Goal: Information Seeking & Learning: Learn about a topic

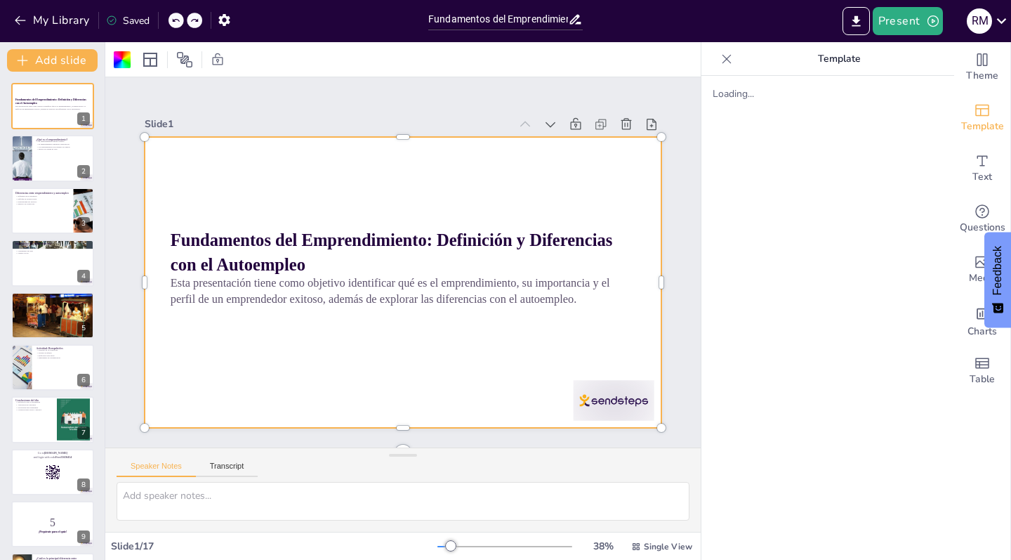
checkbox input "true"
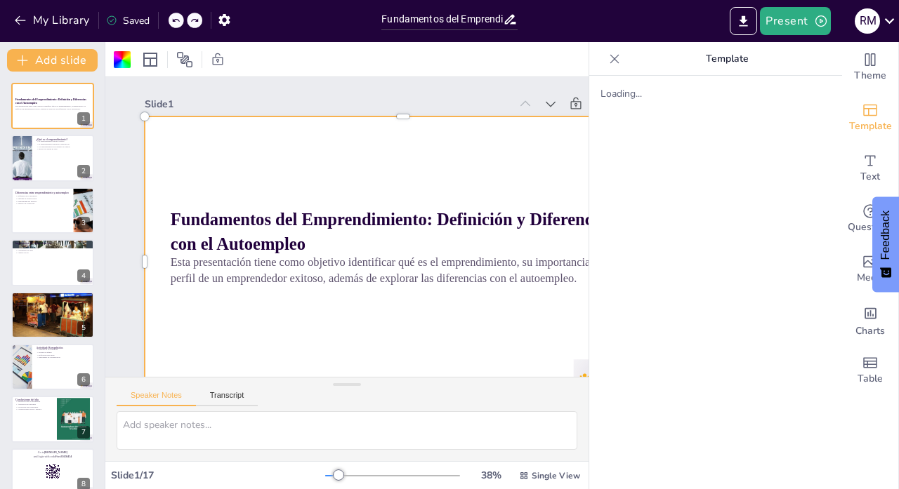
checkbox input "true"
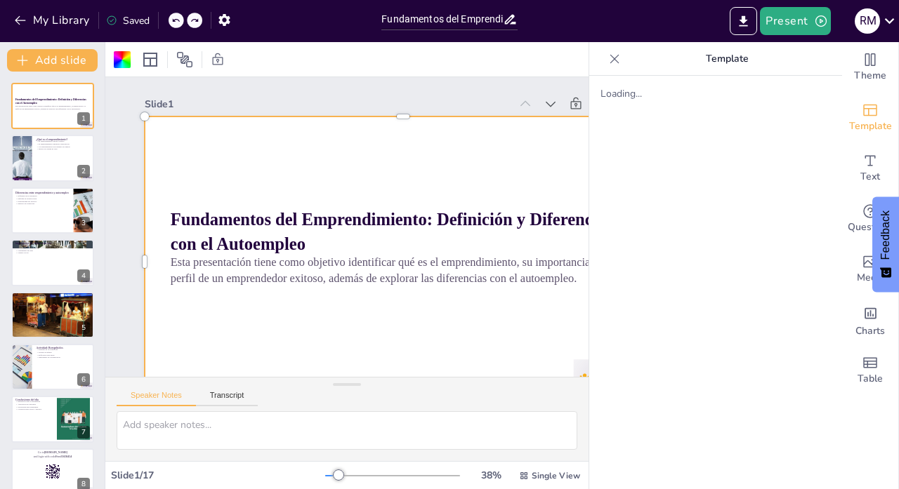
checkbox input "true"
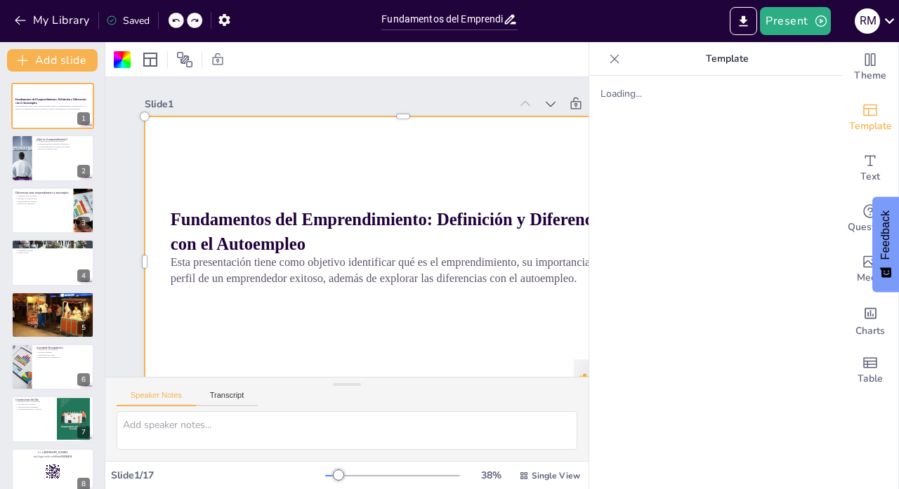
checkbox input "true"
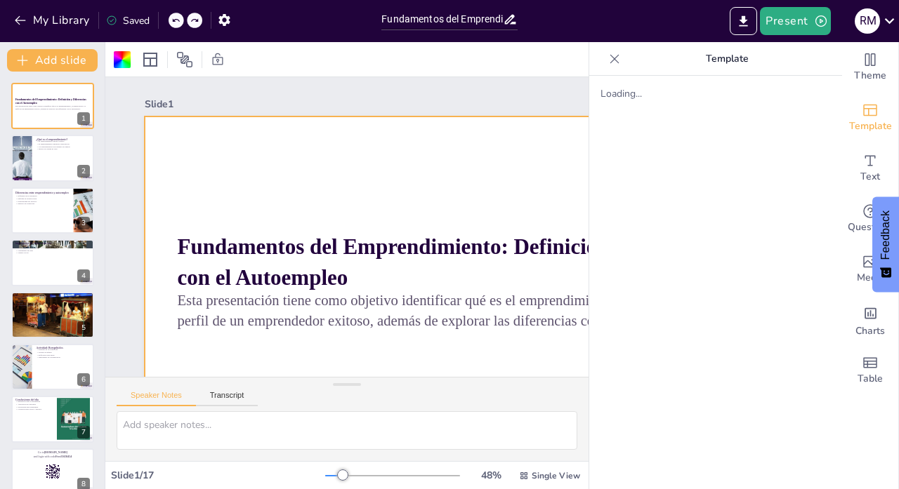
click at [614, 60] on icon at bounding box center [614, 59] width 14 height 14
checkbox input "true"
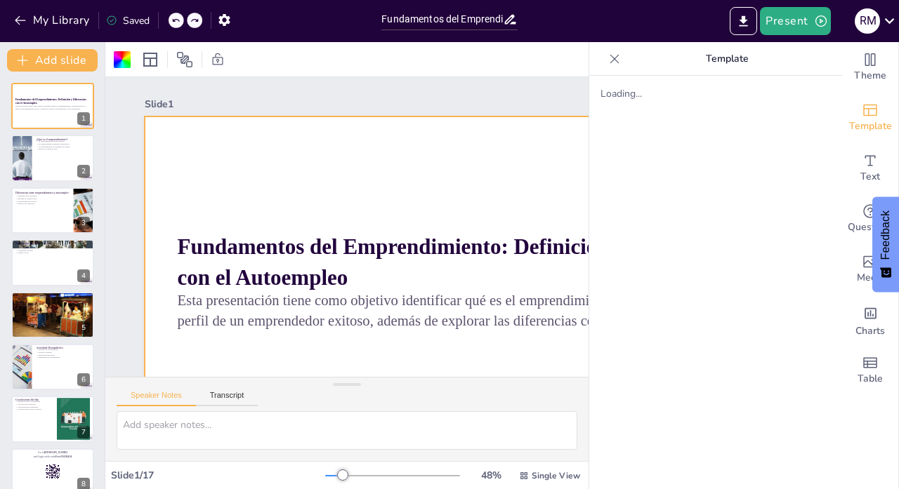
checkbox input "true"
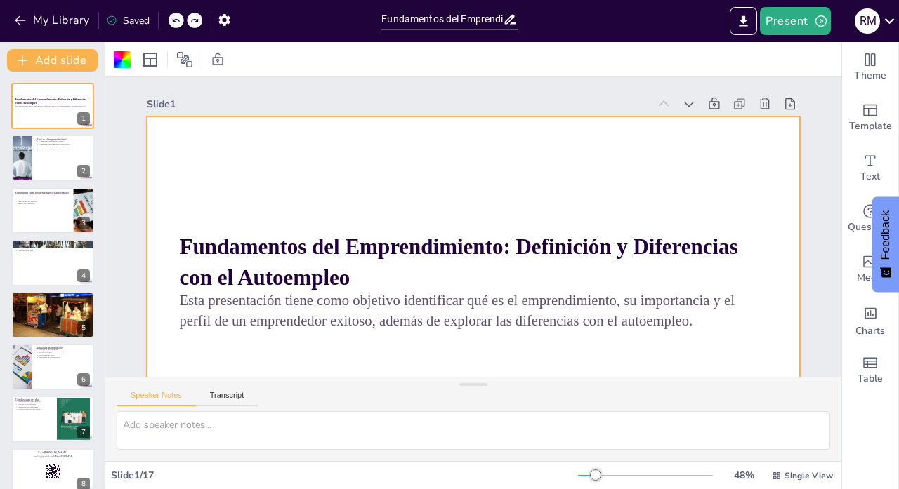
checkbox input "true"
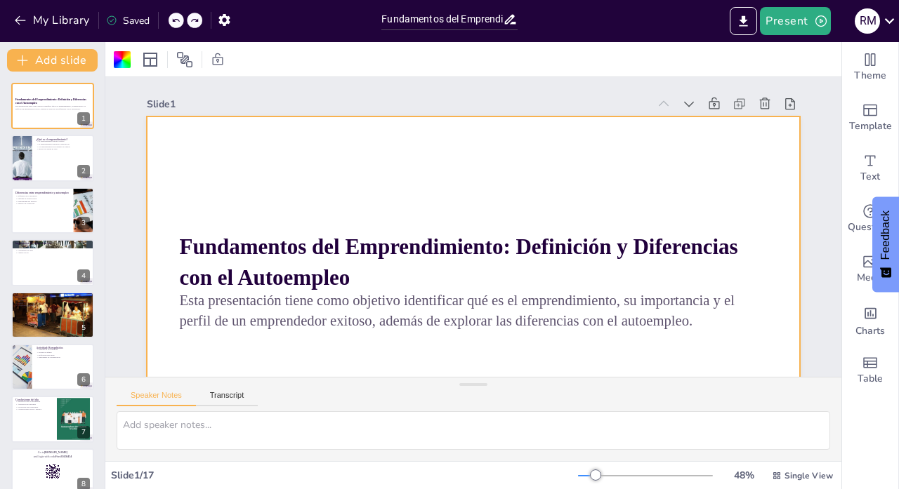
checkbox input "true"
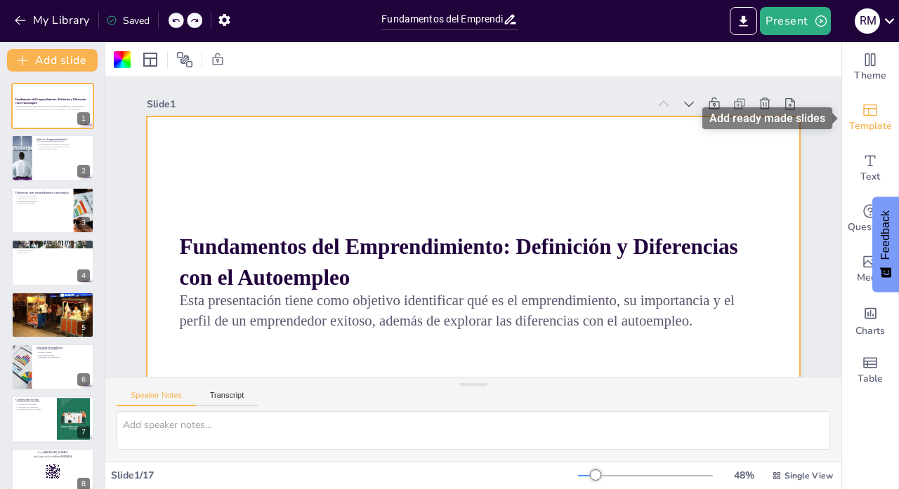
click at [872, 112] on icon "Add ready made slides" at bounding box center [870, 110] width 17 height 17
checkbox input "true"
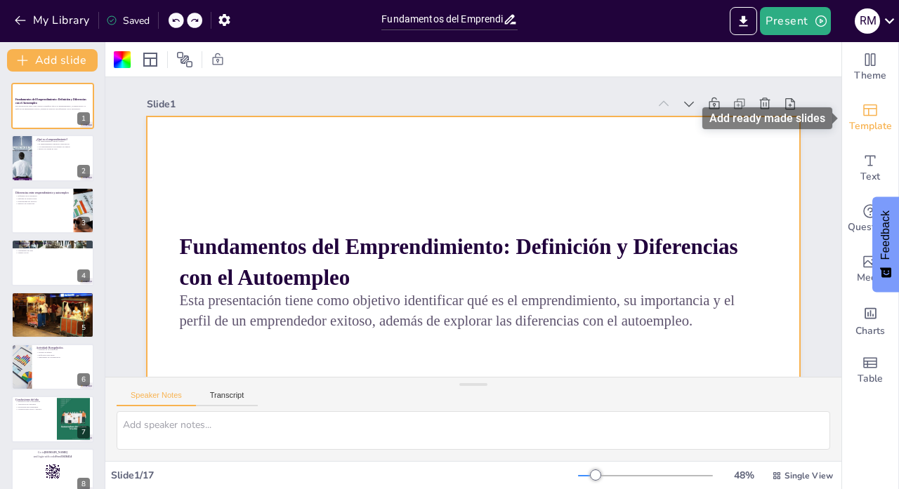
checkbox input "true"
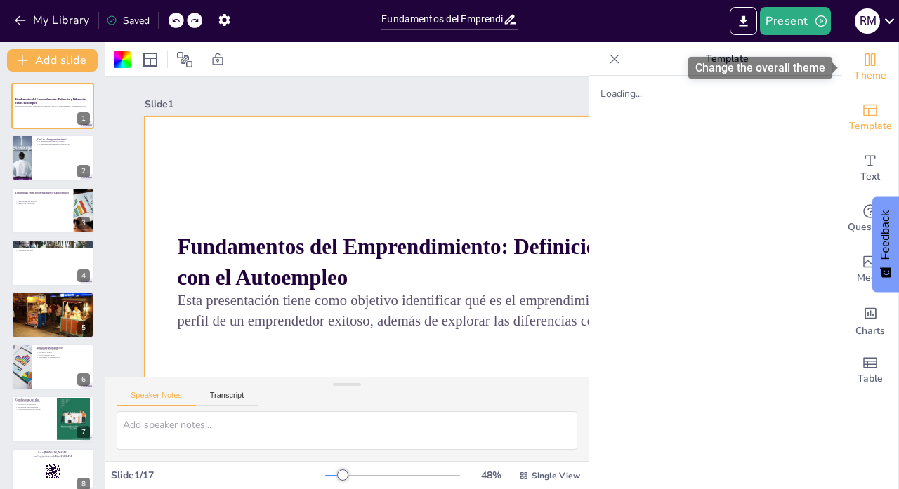
click at [874, 65] on icon "Change the overall theme" at bounding box center [870, 59] width 11 height 13
checkbox input "true"
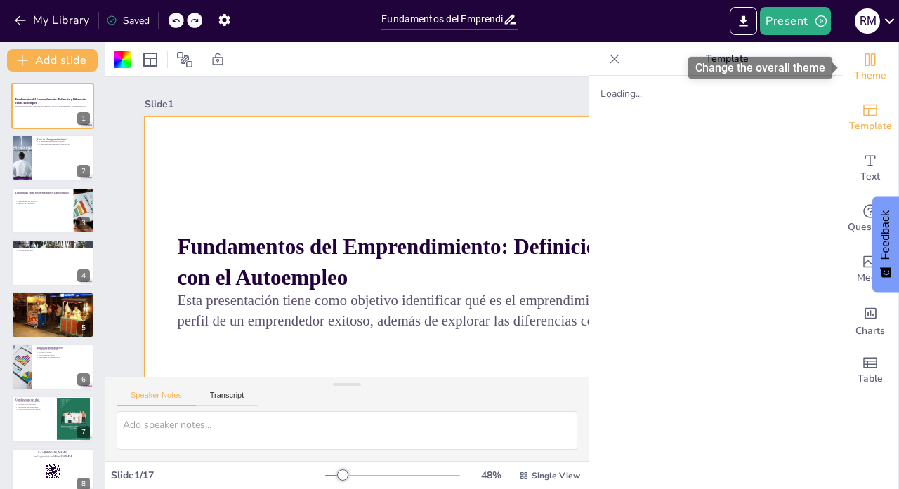
checkbox input "true"
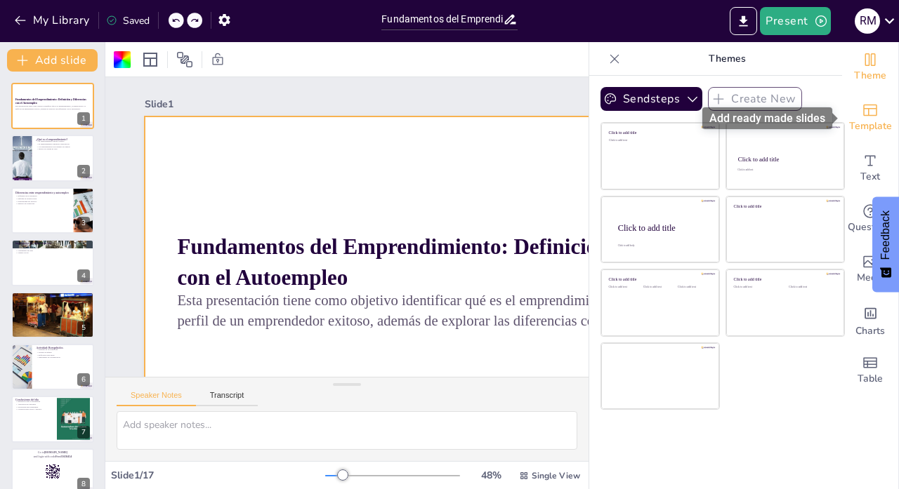
click at [869, 121] on span "Template" at bounding box center [870, 126] width 43 height 15
checkbox input "true"
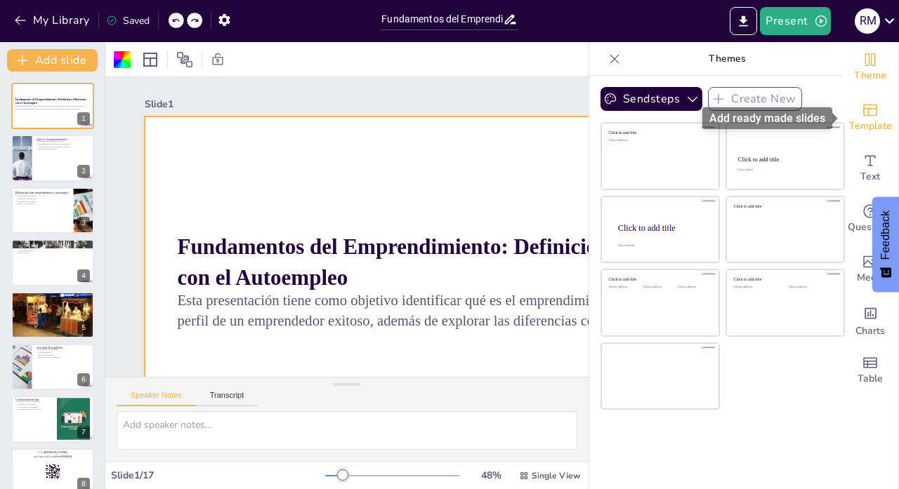
checkbox input "true"
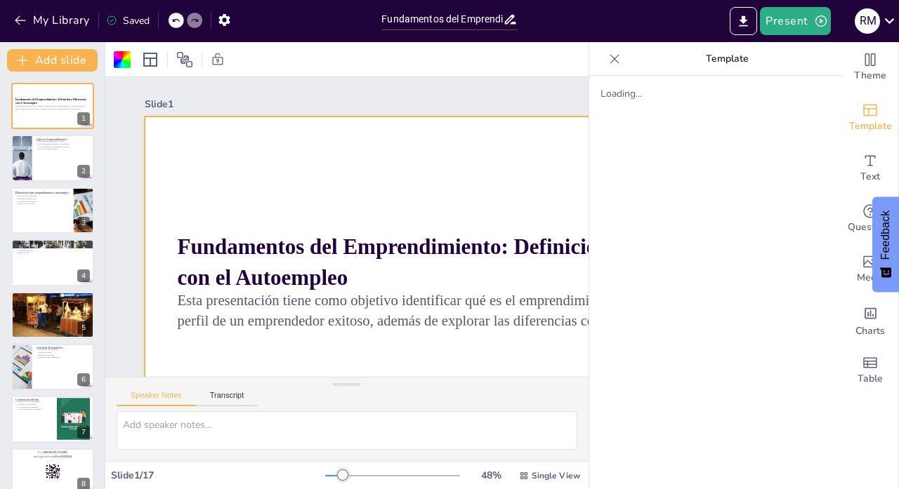
checkbox input "true"
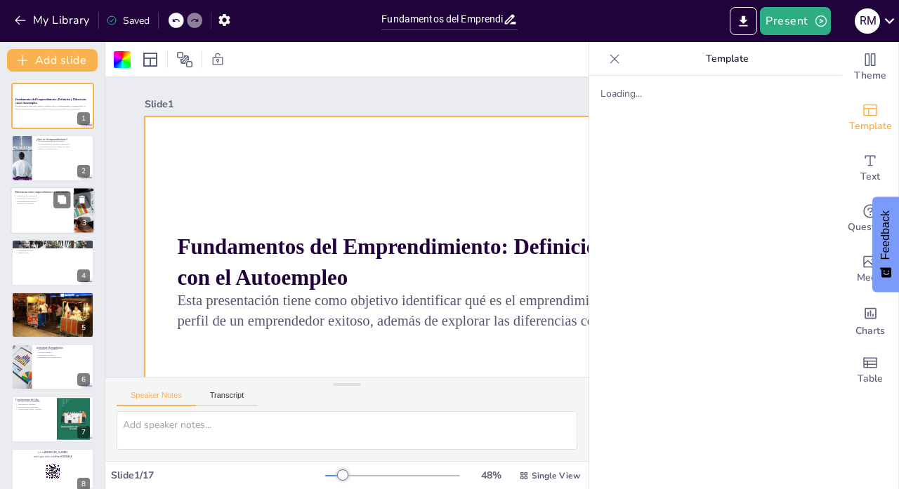
checkbox input "true"
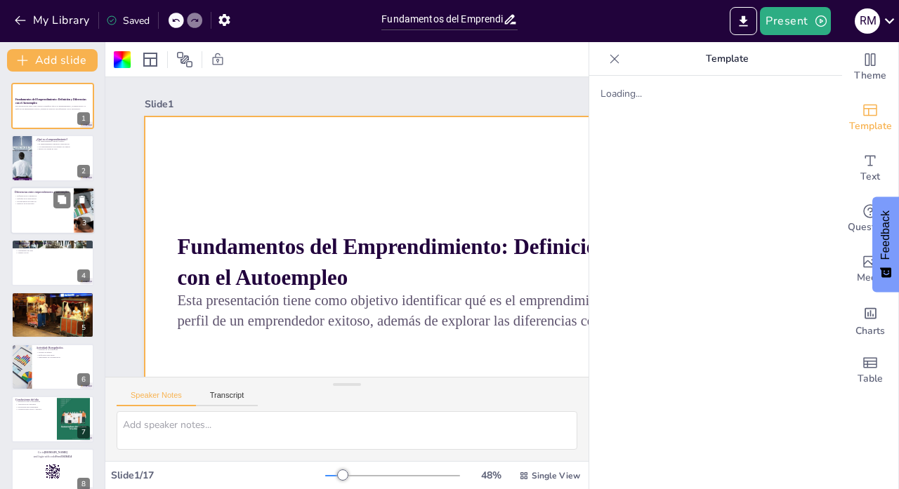
checkbox input "true"
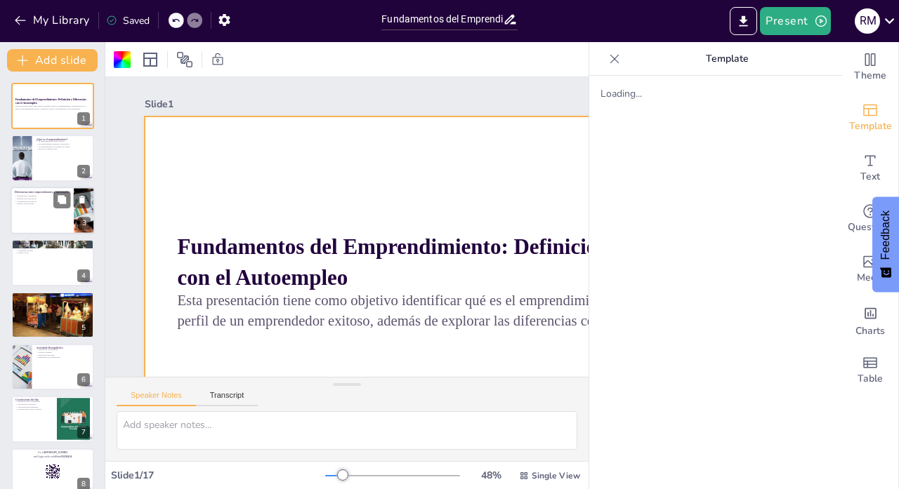
checkbox input "true"
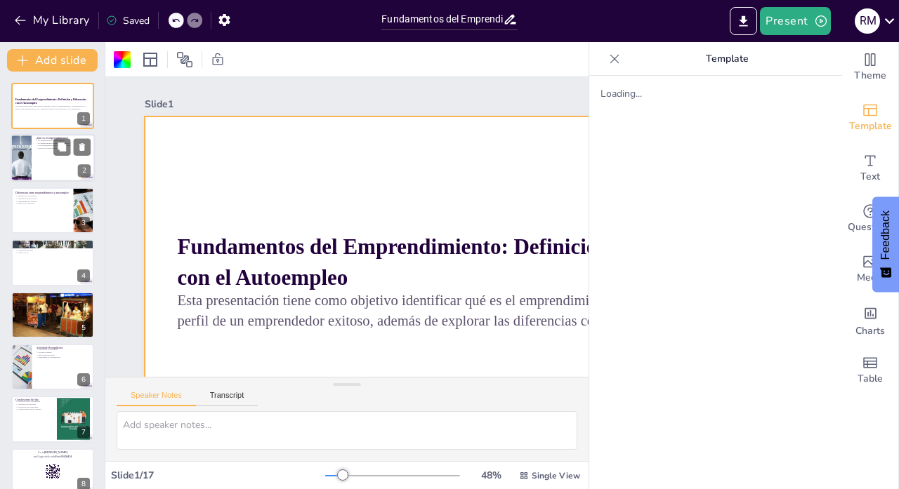
checkbox input "true"
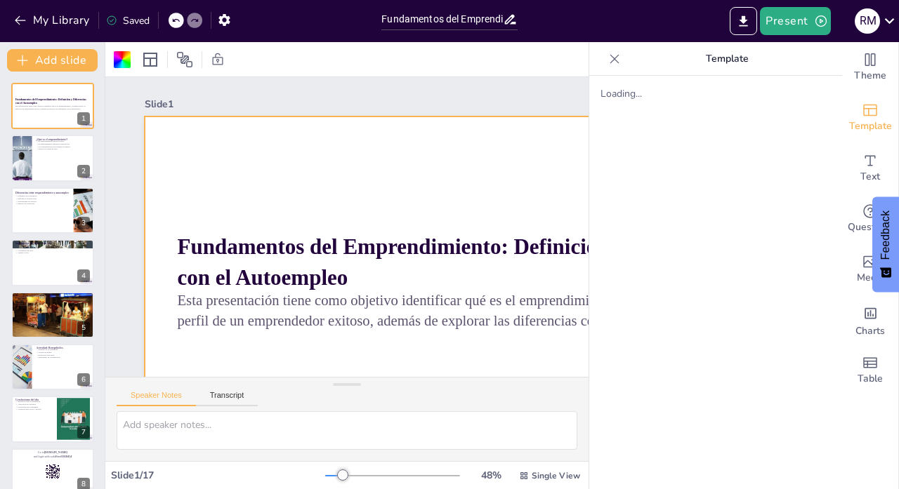
checkbox input "true"
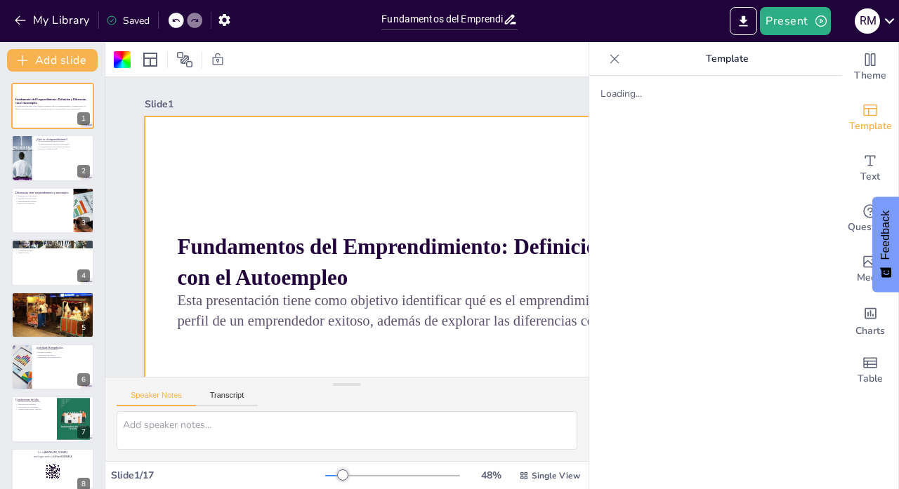
checkbox input "true"
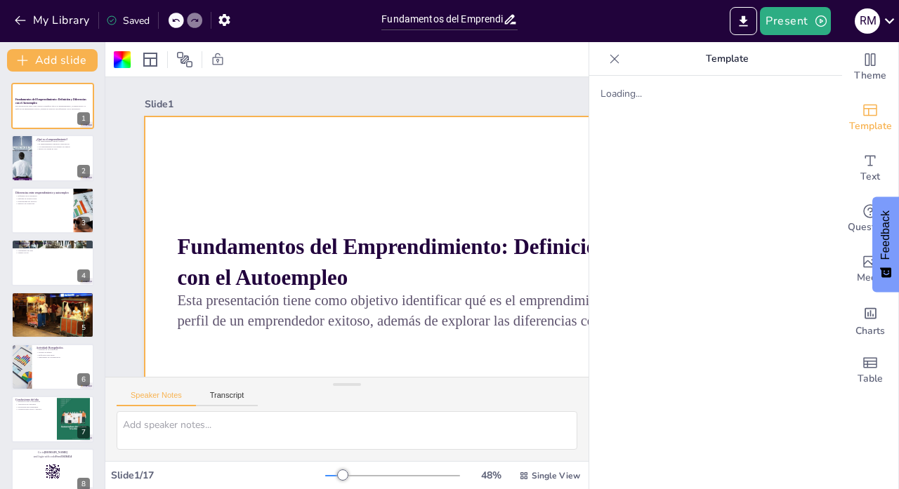
checkbox input "true"
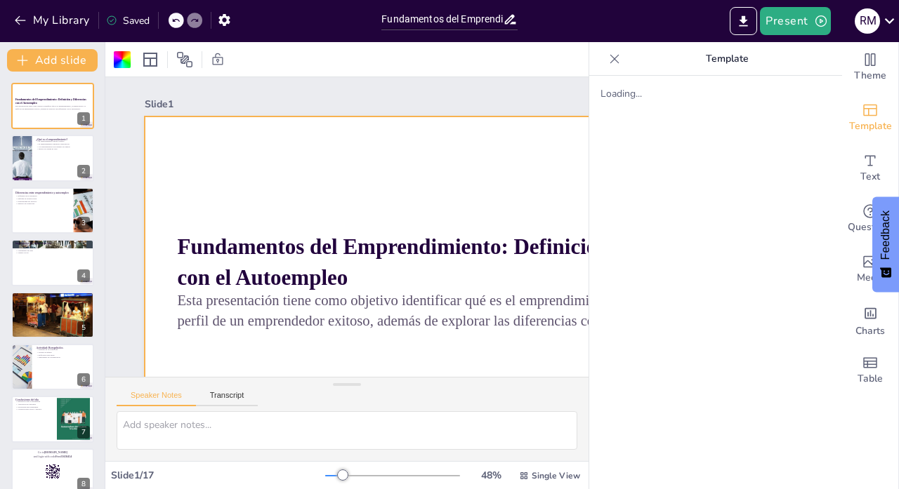
click at [280, 88] on div "Slide 1 Fundamentos del Emprendimiento: Definición y Diferencias con el Autoemp…" at bounding box center [471, 280] width 653 height 407
checkbox input "true"
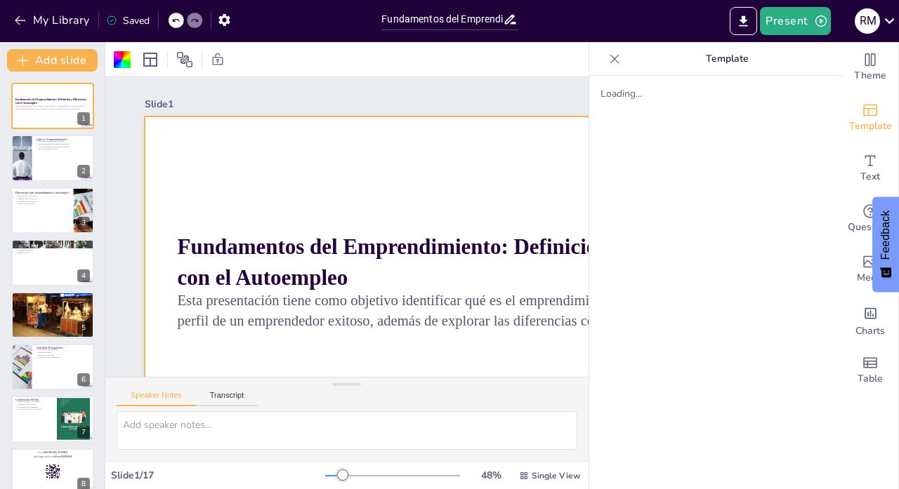
checkbox input "true"
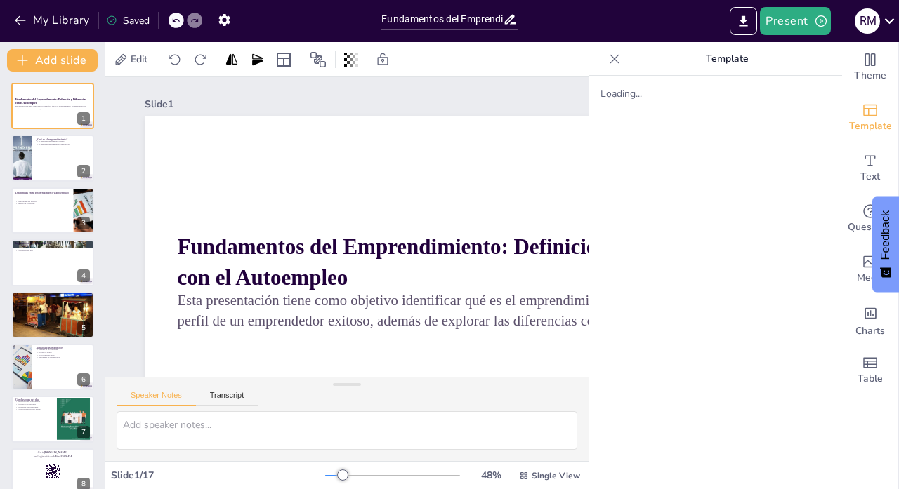
checkbox input "true"
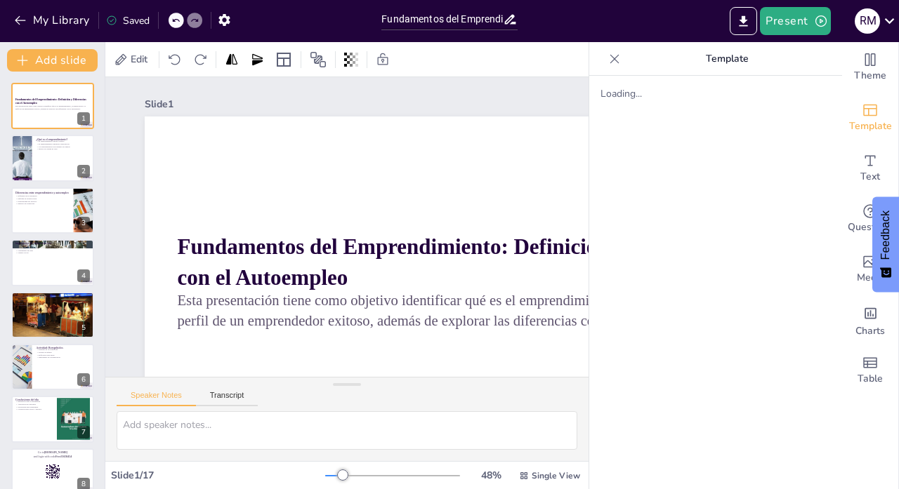
click at [619, 60] on icon at bounding box center [614, 59] width 14 height 14
checkbox input "true"
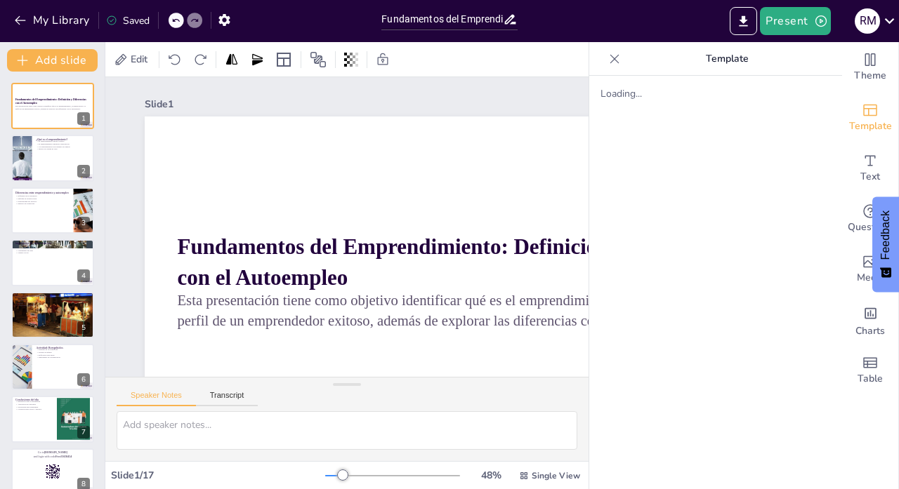
checkbox input "true"
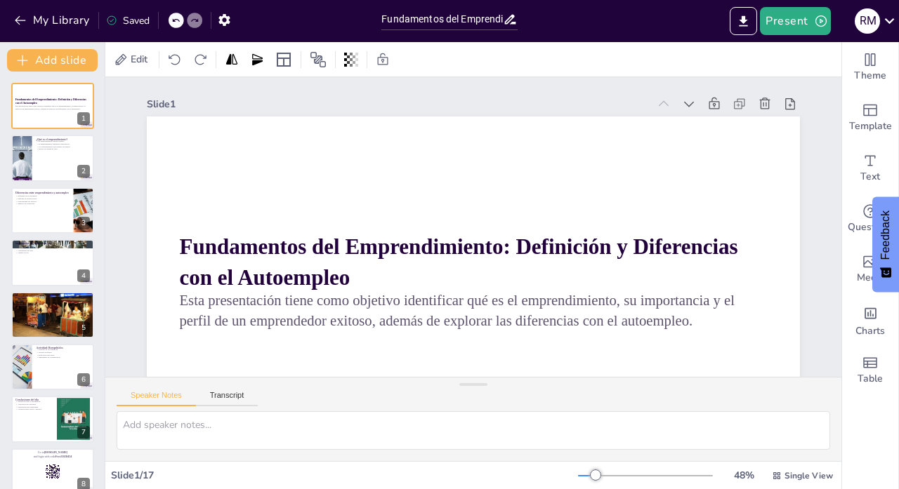
checkbox input "true"
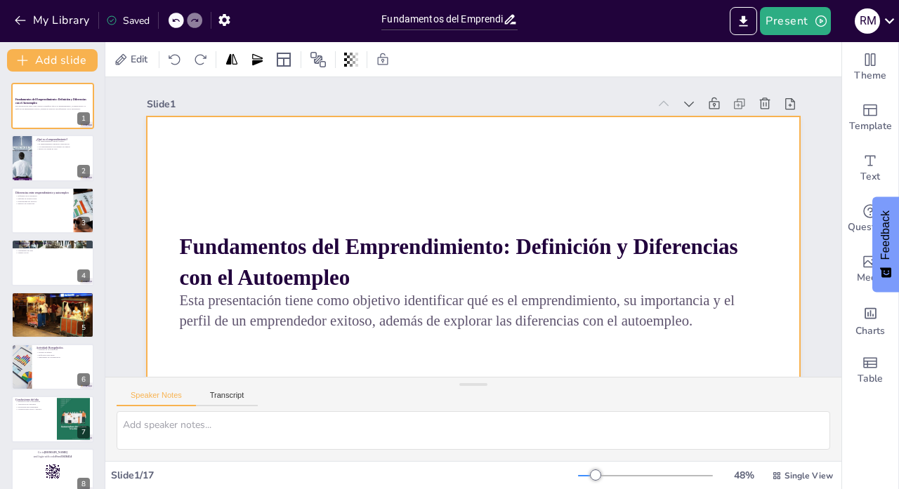
checkbox input "true"
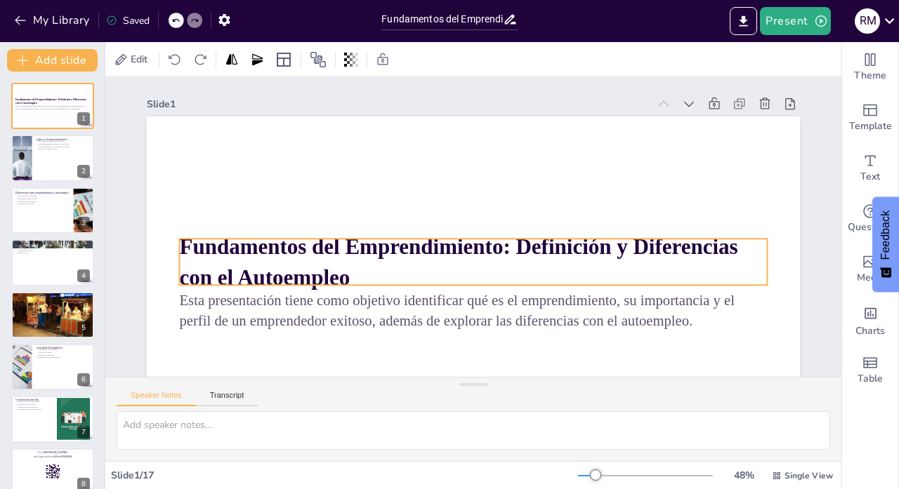
checkbox input "true"
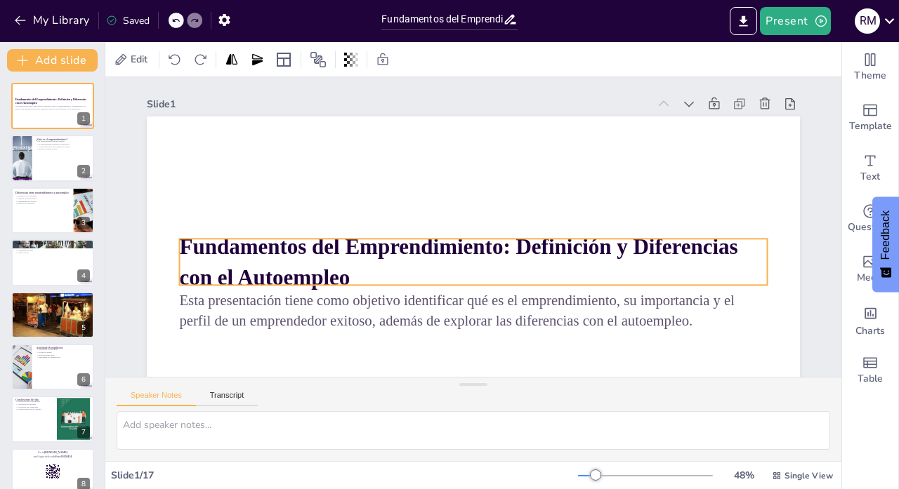
checkbox input "true"
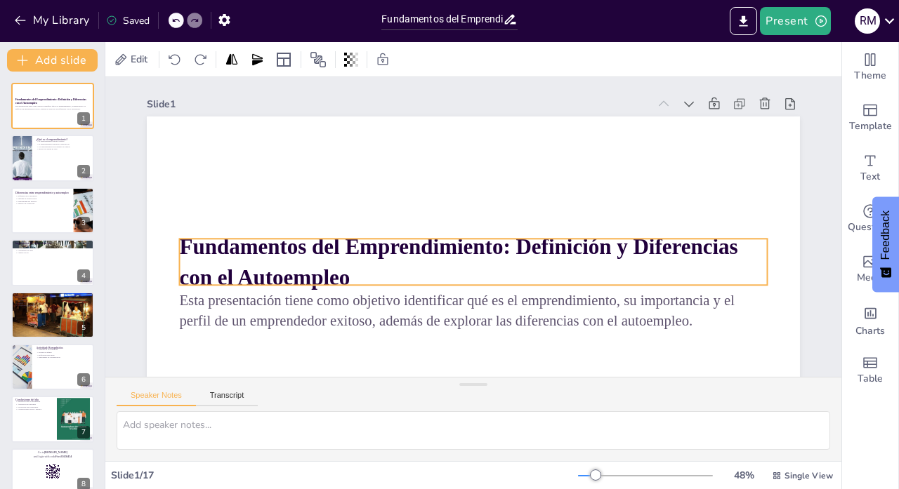
checkbox input "true"
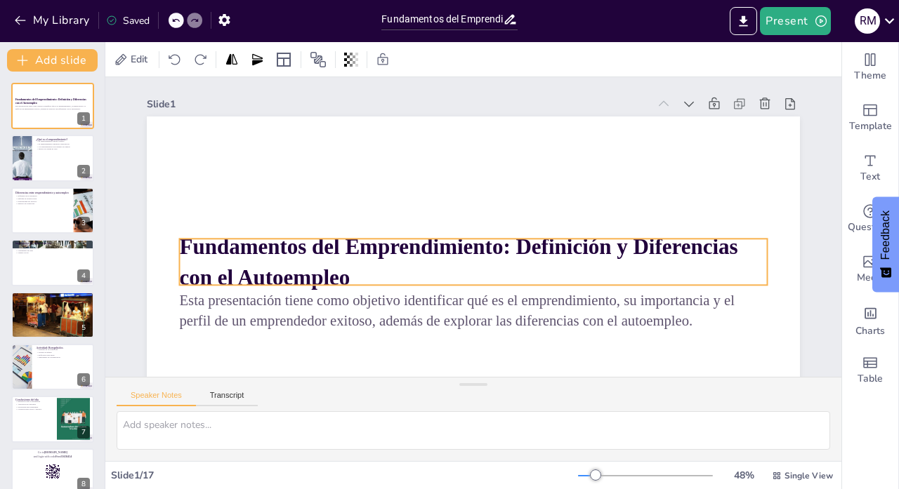
click at [367, 285] on p "Fundamentos del Emprendimiento: Definición y Diferencias con el Autoempleo" at bounding box center [474, 262] width 588 height 61
checkbox input "true"
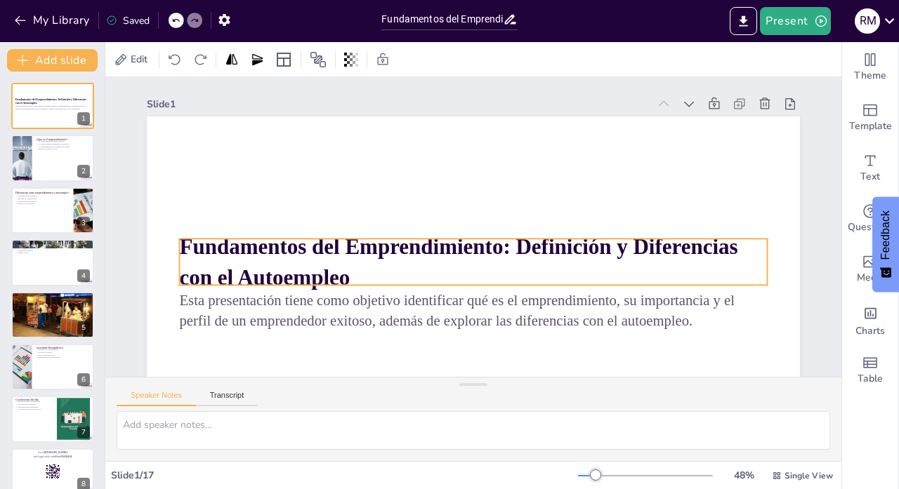
checkbox input "true"
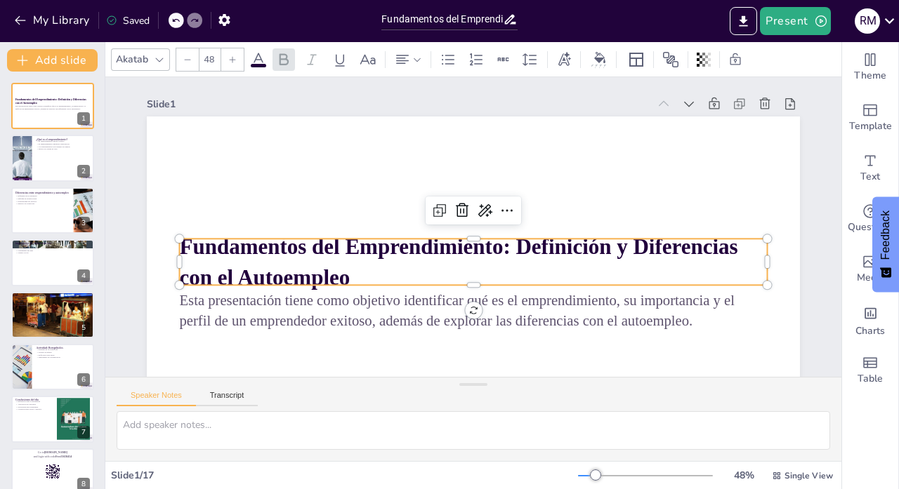
checkbox input "true"
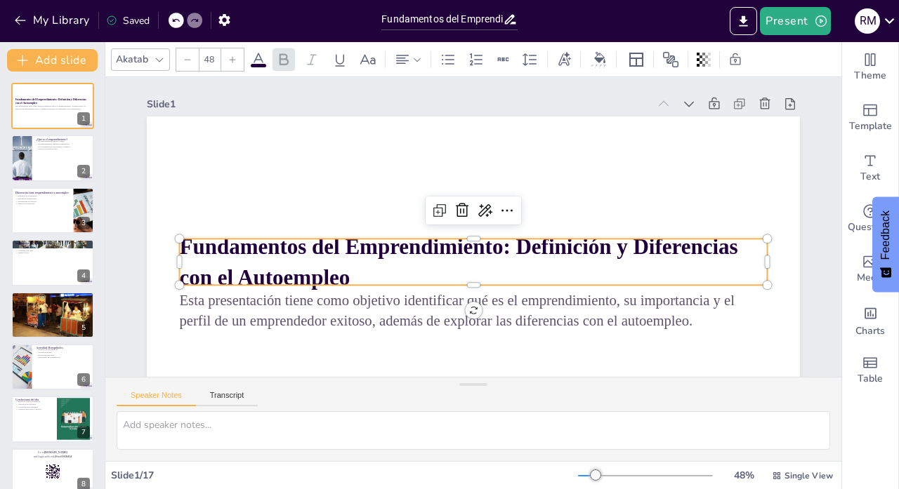
checkbox input "true"
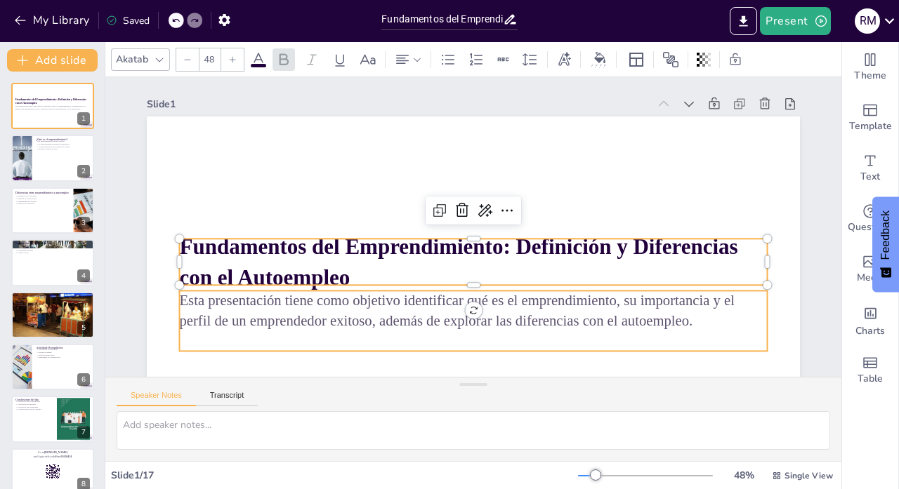
checkbox input "true"
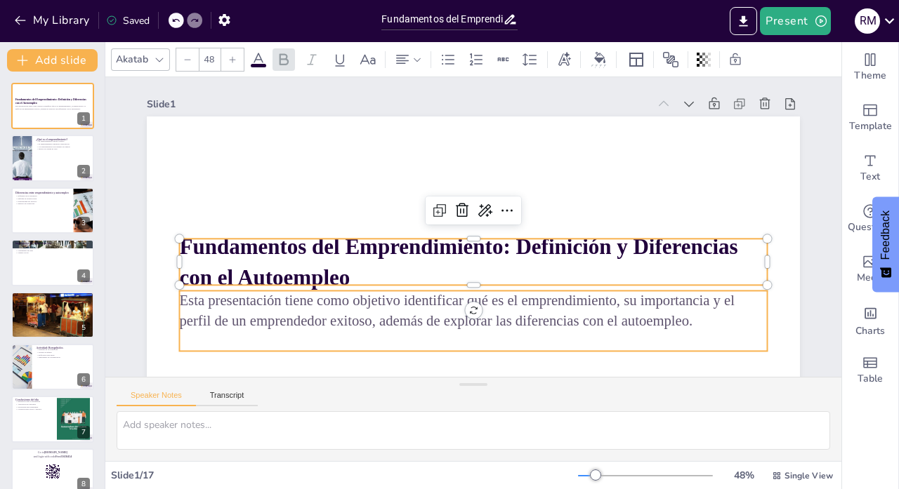
type input "--"
checkbox input "true"
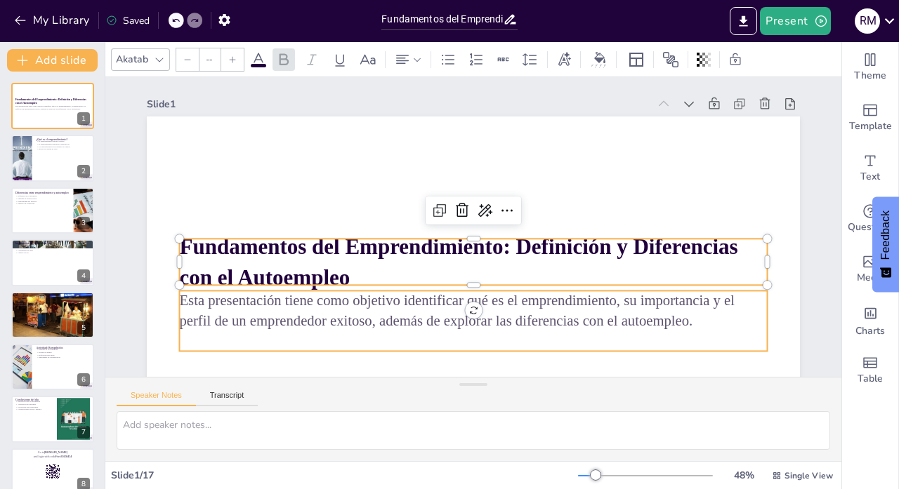
checkbox input "true"
type input "32"
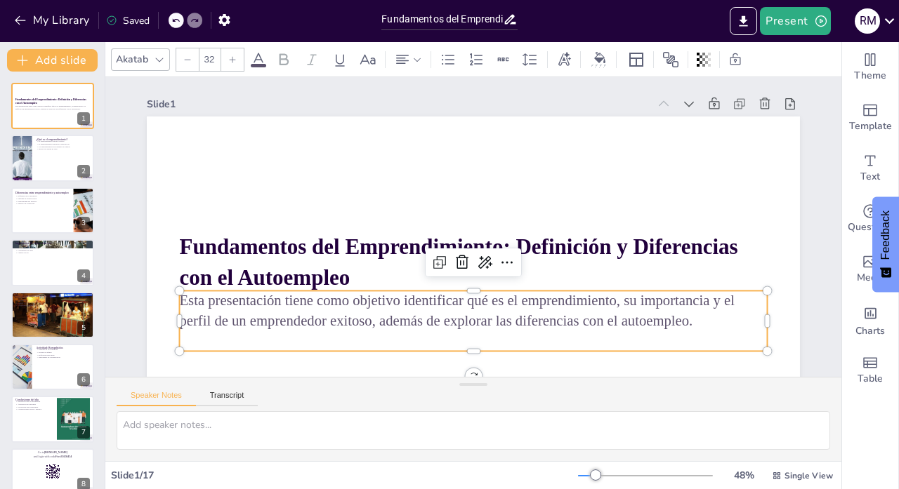
click at [341, 305] on p "Esta presentación tiene como objetivo identificar qué es el emprendimiento, su …" at bounding box center [474, 311] width 588 height 41
checkbox input "true"
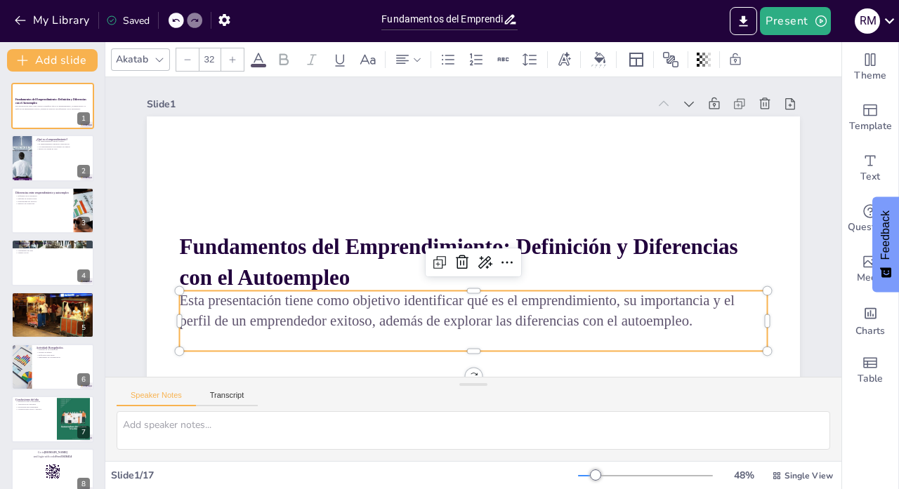
checkbox input "true"
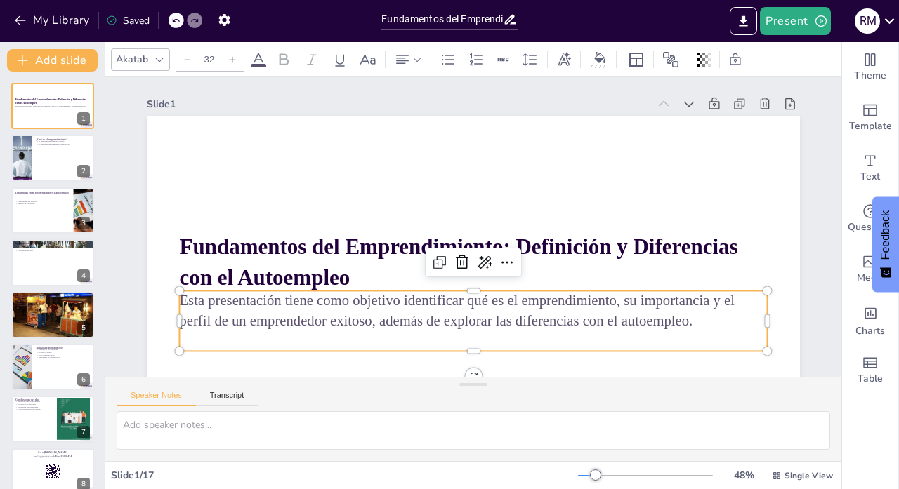
checkbox input "true"
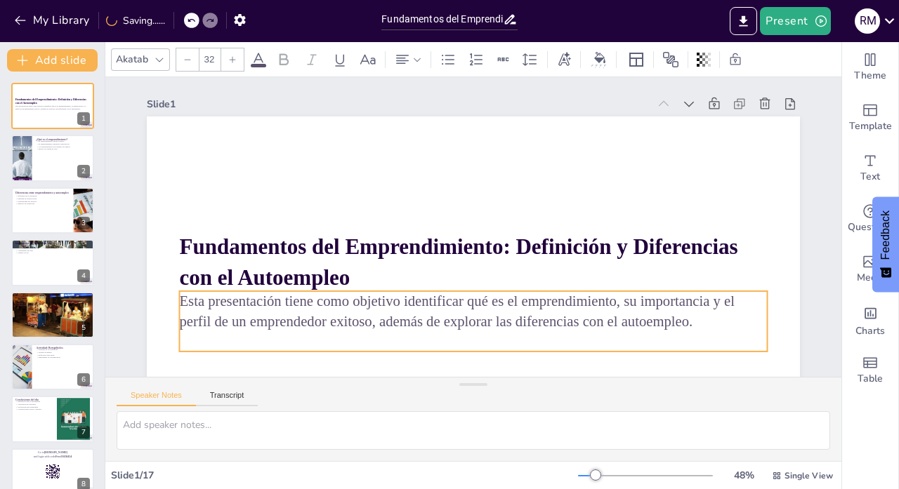
checkbox input "true"
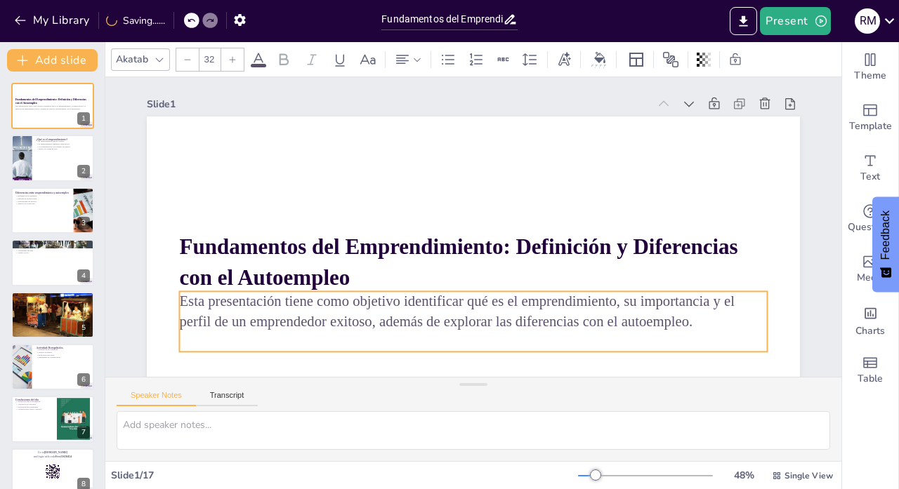
checkbox input "true"
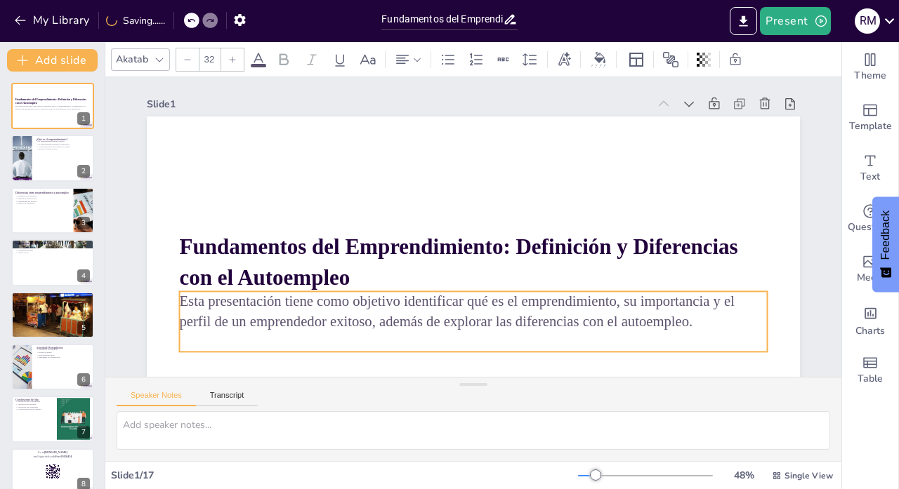
checkbox input "true"
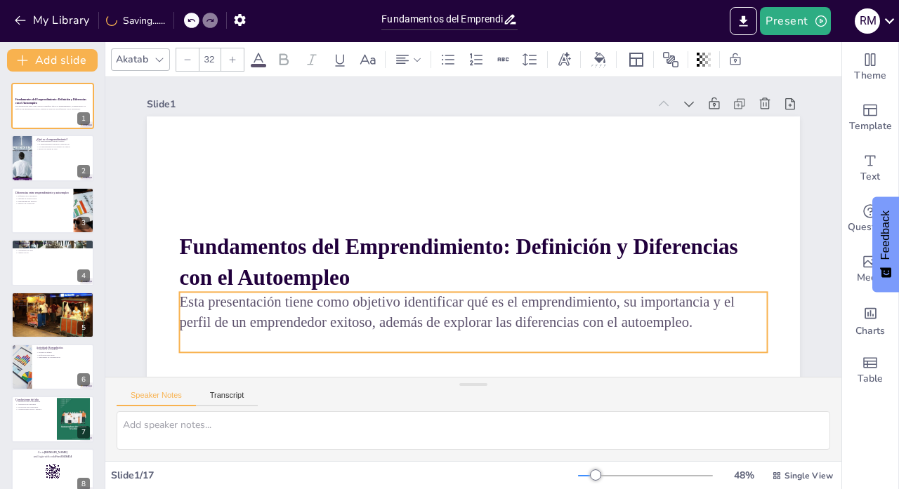
checkbox input "true"
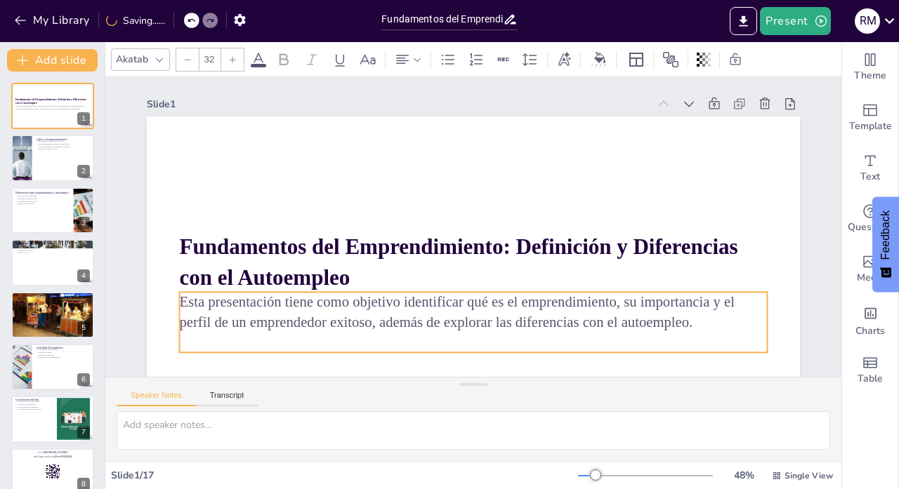
checkbox input "true"
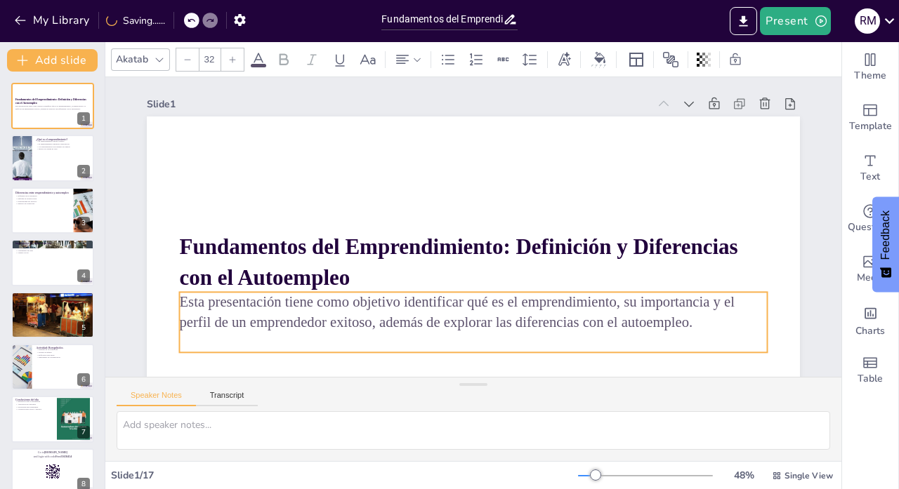
checkbox input "true"
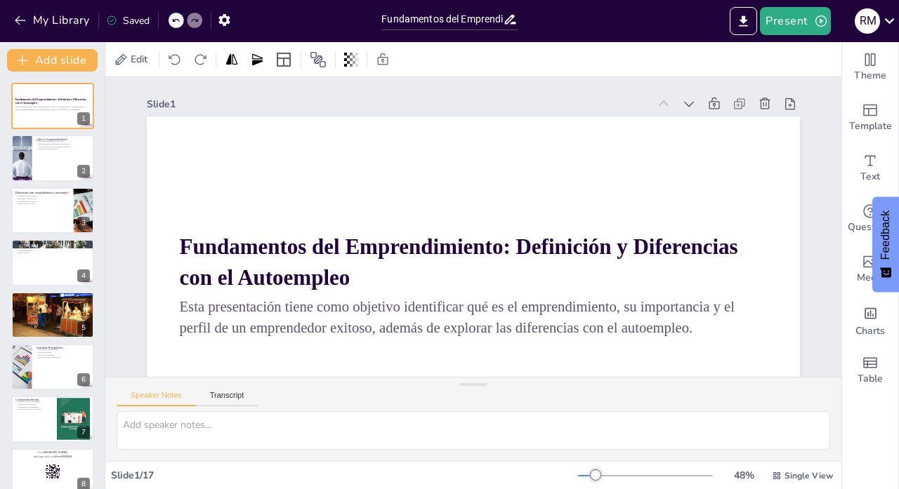
click at [816, 217] on div "Slide 1 Fundamentos del Emprendimiento: Definición y Diferencias con el Autoemp…" at bounding box center [473, 280] width 732 height 407
click at [37, 155] on div at bounding box center [53, 159] width 84 height 48
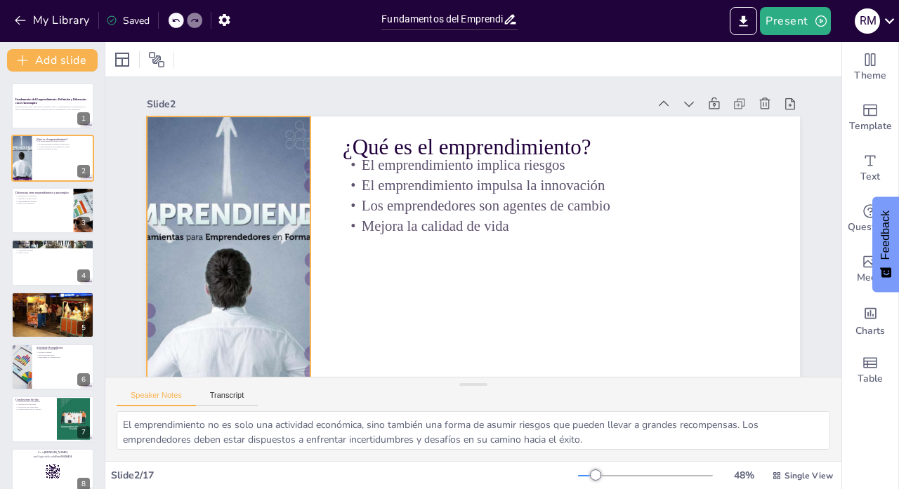
click at [230, 194] on div at bounding box center [228, 300] width 263 height 367
